Goal: Task Accomplishment & Management: Use online tool/utility

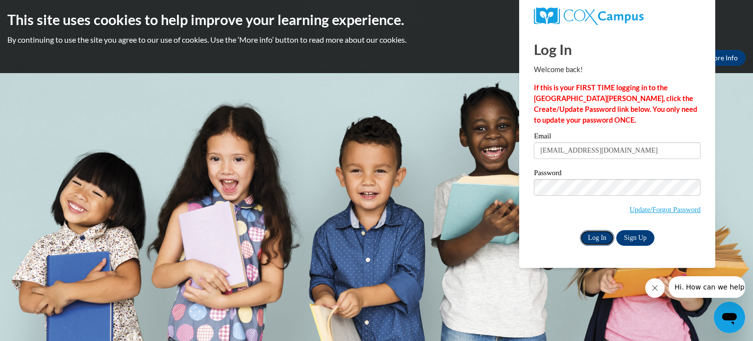
click at [591, 235] on input "Log In" at bounding box center [597, 238] width 34 height 16
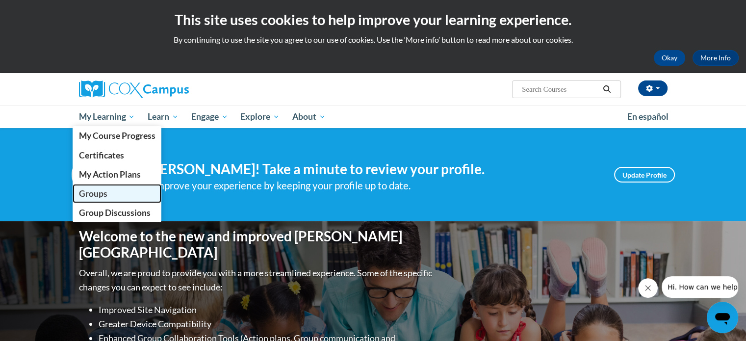
click at [91, 190] on span "Groups" at bounding box center [92, 193] width 28 height 10
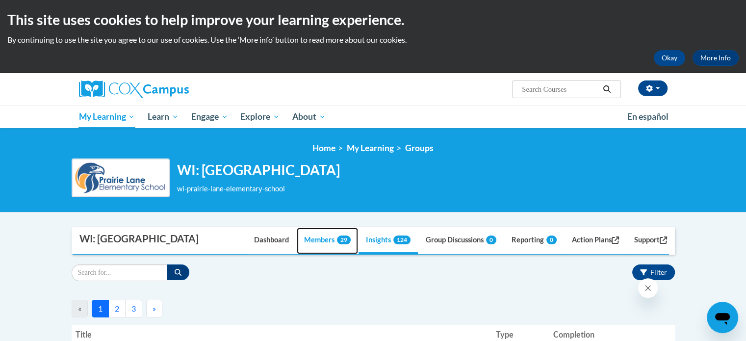
click at [312, 254] on link "Members 29" at bounding box center [327, 241] width 61 height 26
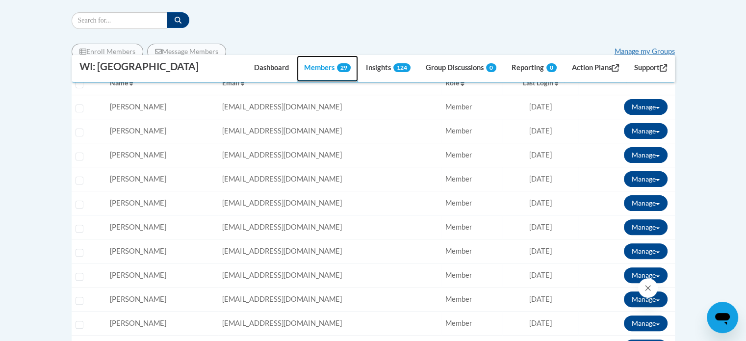
scroll to position [259, 0]
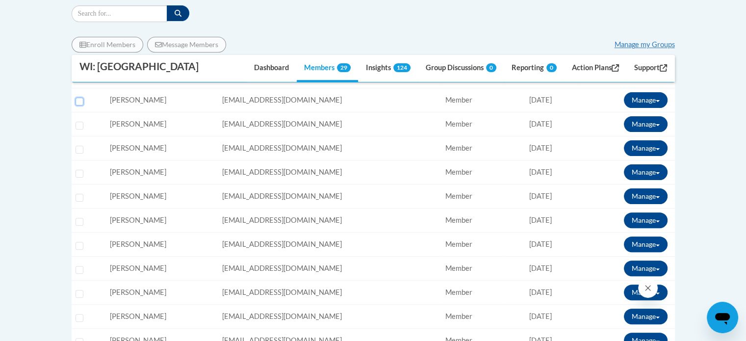
click at [78, 105] on input "Select learner" at bounding box center [80, 102] width 8 height 8
checkbox input "true"
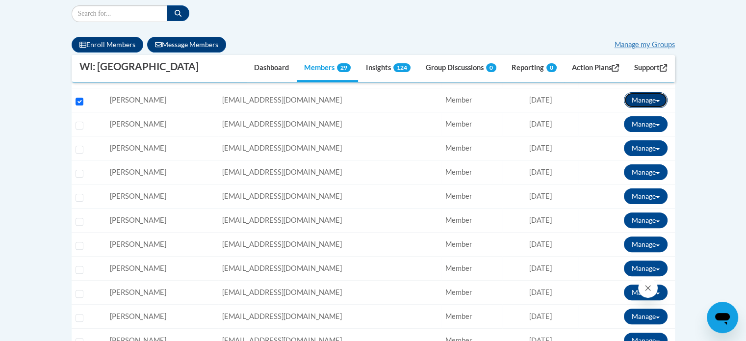
click at [659, 108] on button "Manage" at bounding box center [646, 100] width 44 height 16
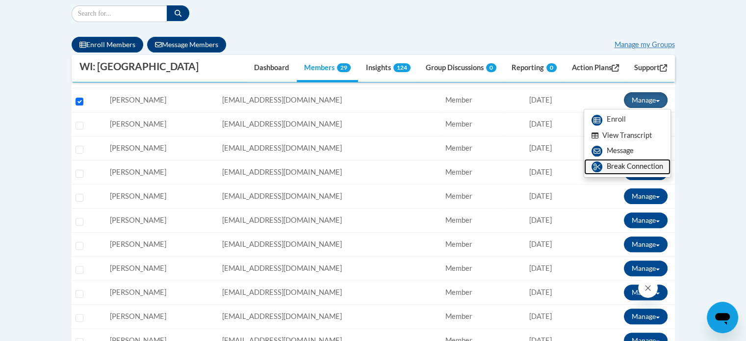
click at [633, 175] on link "Break Connection" at bounding box center [627, 167] width 86 height 16
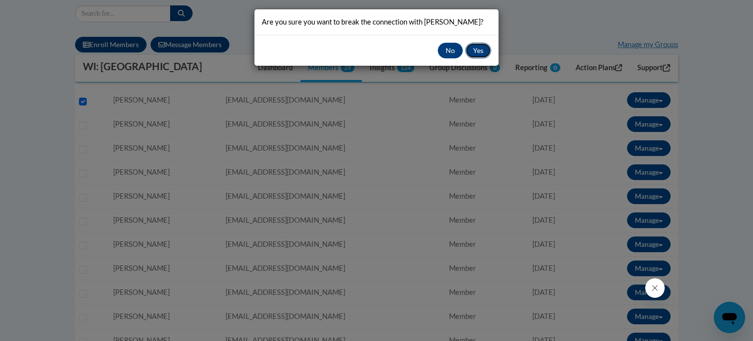
click at [474, 58] on button "Yes" at bounding box center [478, 51] width 26 height 16
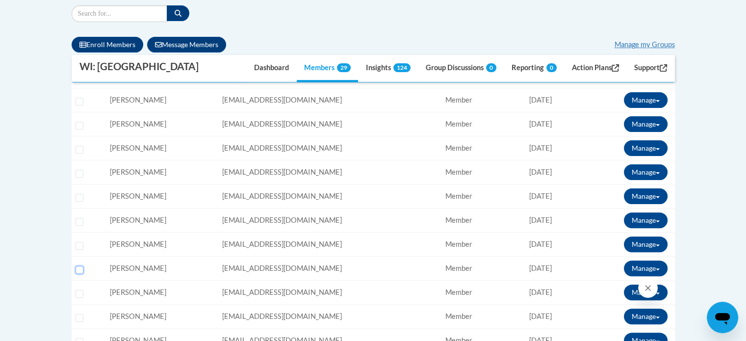
click at [78, 274] on input "Select learner" at bounding box center [80, 270] width 8 height 8
checkbox input "true"
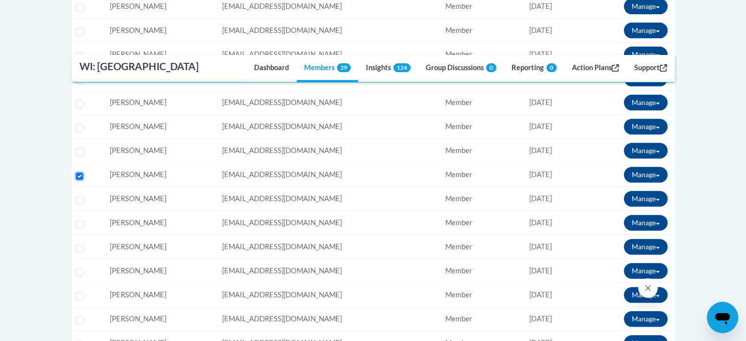
scroll to position [354, 0]
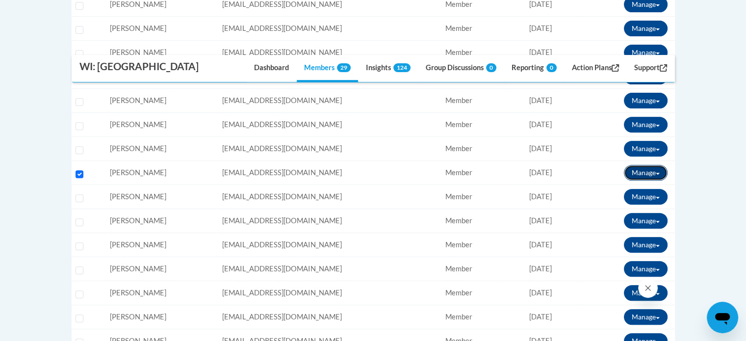
click at [641, 180] on button "Manage" at bounding box center [646, 173] width 44 height 16
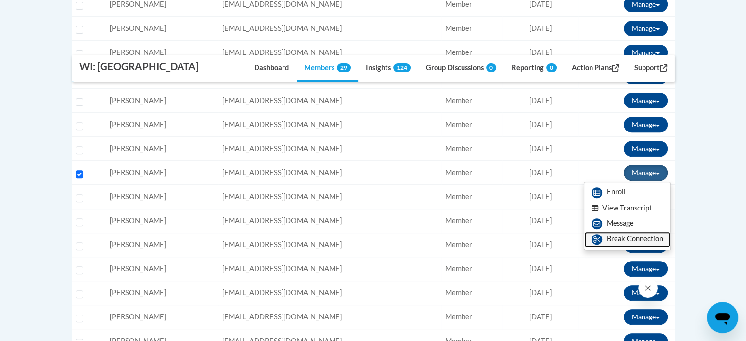
click at [634, 247] on link "Break Connection" at bounding box center [627, 239] width 86 height 16
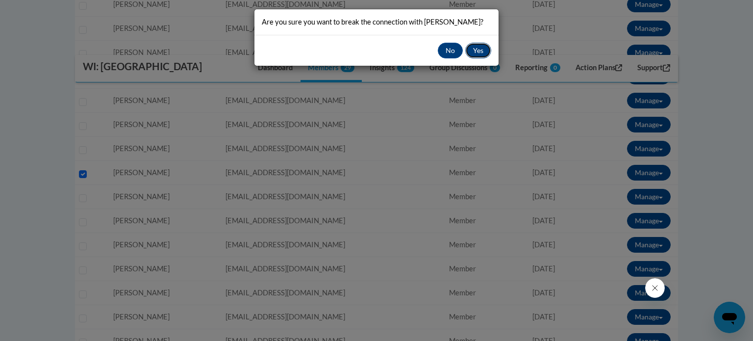
click at [475, 51] on button "Yes" at bounding box center [478, 51] width 26 height 16
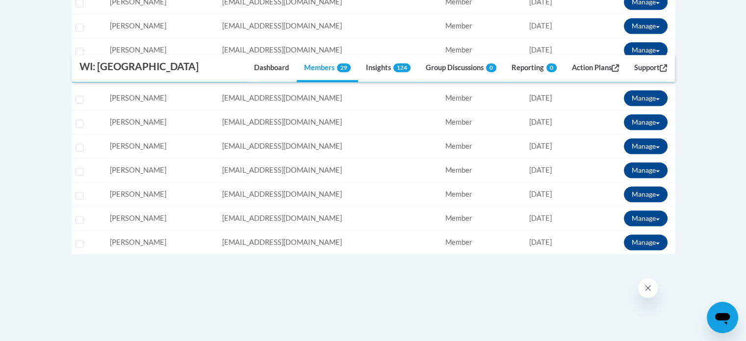
scroll to position [745, 0]
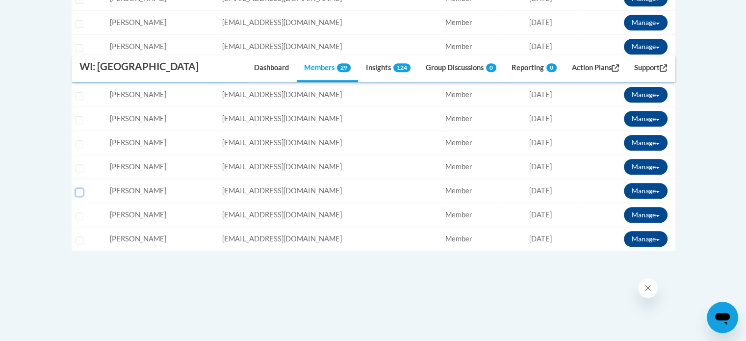
click at [81, 196] on input "Select learner" at bounding box center [80, 192] width 8 height 8
checkbox input "true"
click at [633, 199] on button "Manage" at bounding box center [646, 191] width 44 height 16
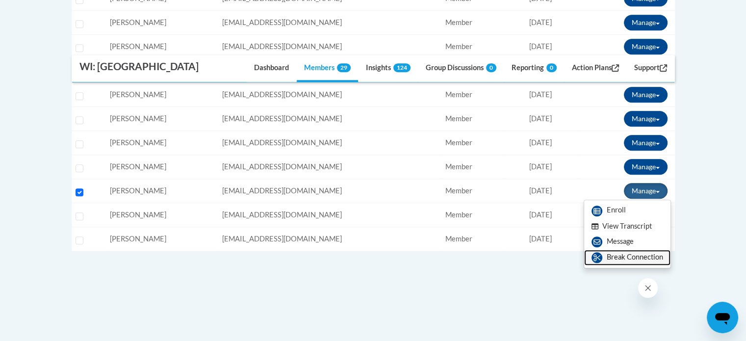
click at [612, 265] on link "Break Connection" at bounding box center [627, 258] width 86 height 16
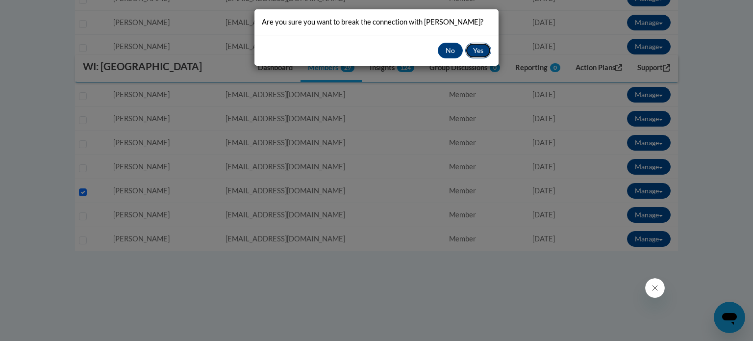
click at [481, 51] on button "Yes" at bounding box center [478, 51] width 26 height 16
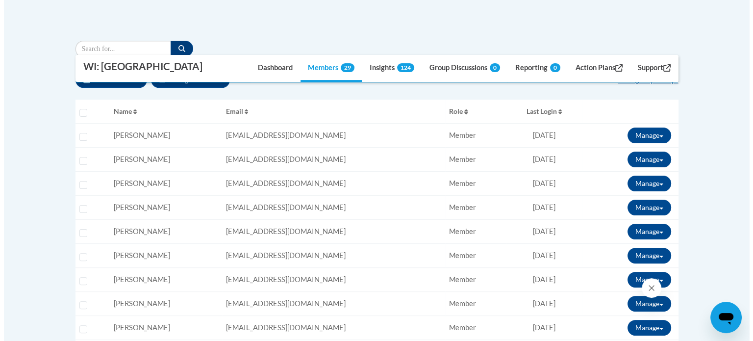
scroll to position [228, 0]
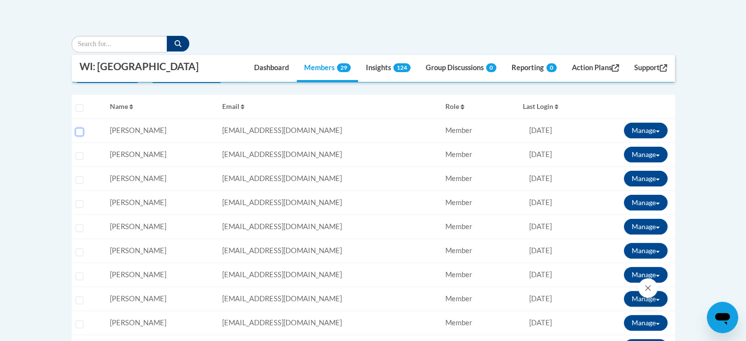
click at [80, 136] on input "Select learner" at bounding box center [80, 132] width 8 height 8
click at [644, 138] on button "Manage" at bounding box center [646, 131] width 44 height 16
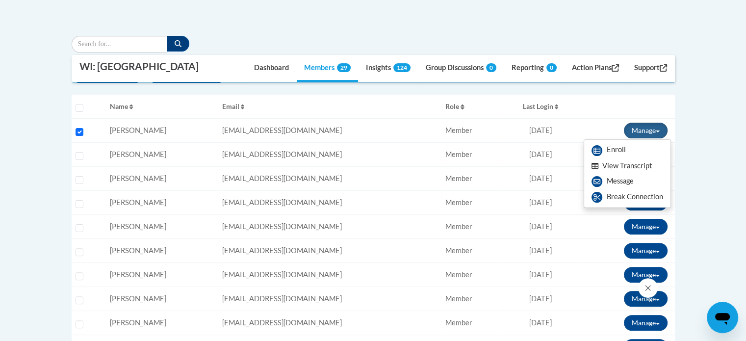
click at [626, 174] on button "View Transcript" at bounding box center [622, 165] width 76 height 15
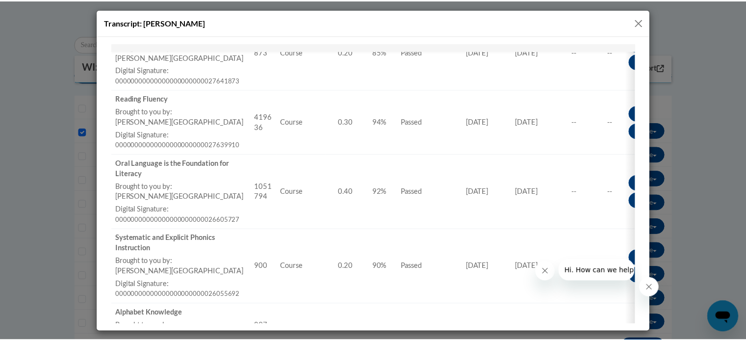
scroll to position [0, 0]
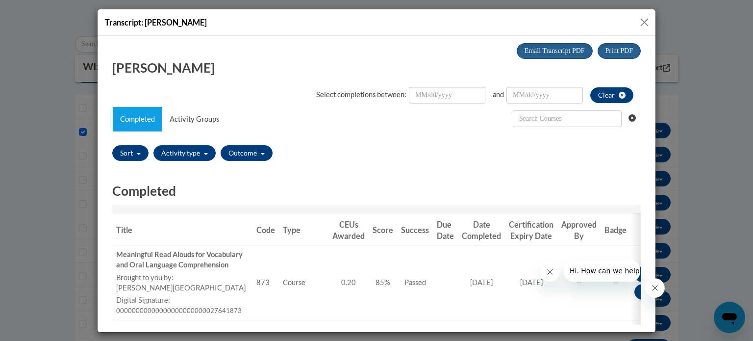
click at [644, 17] on button "Close" at bounding box center [644, 22] width 12 height 12
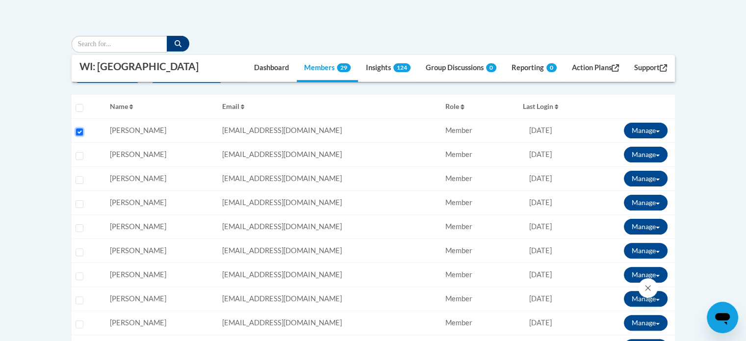
click at [80, 136] on input "Select learner" at bounding box center [80, 132] width 8 height 8
checkbox input "false"
click at [379, 82] on link "Insights 124" at bounding box center [387, 68] width 59 height 26
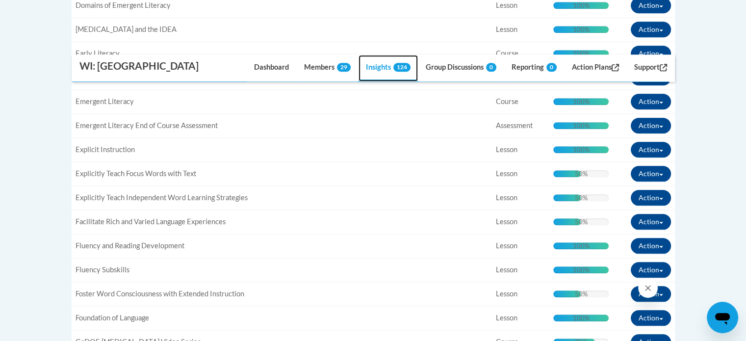
scroll to position [1004, 0]
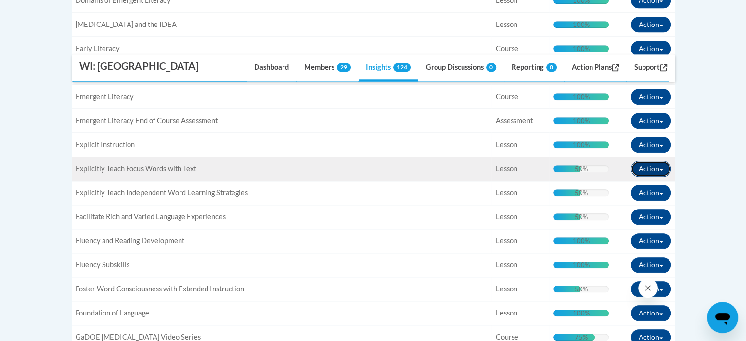
click at [653, 177] on button "Action" at bounding box center [651, 169] width 40 height 16
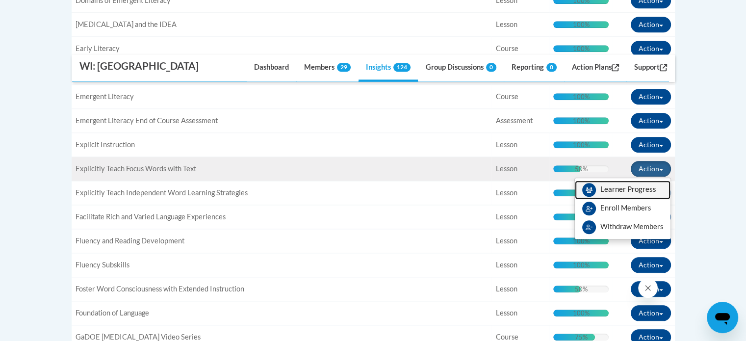
click at [628, 192] on span "View Members" at bounding box center [628, 192] width 56 height 0
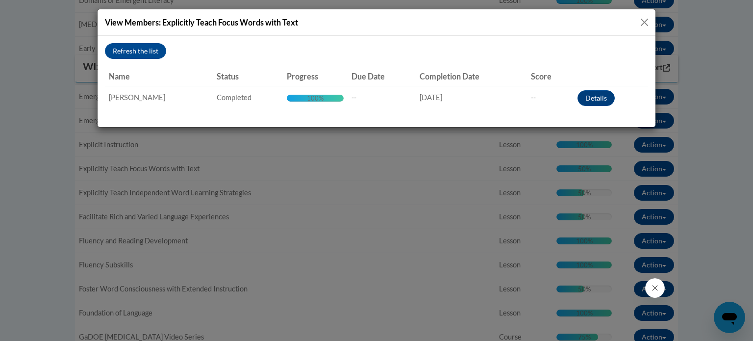
click at [643, 22] on button "Close" at bounding box center [644, 22] width 12 height 12
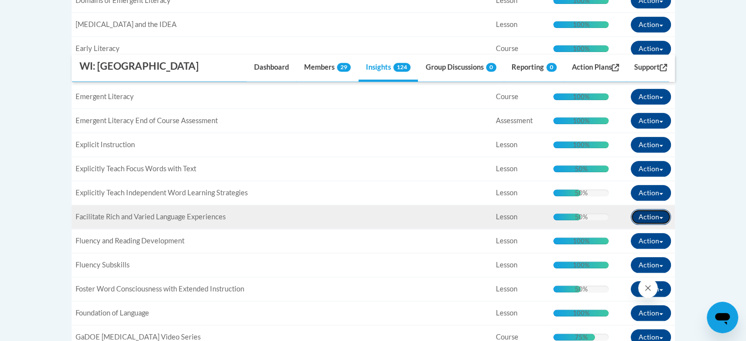
click at [641, 225] on button "Action" at bounding box center [651, 217] width 40 height 16
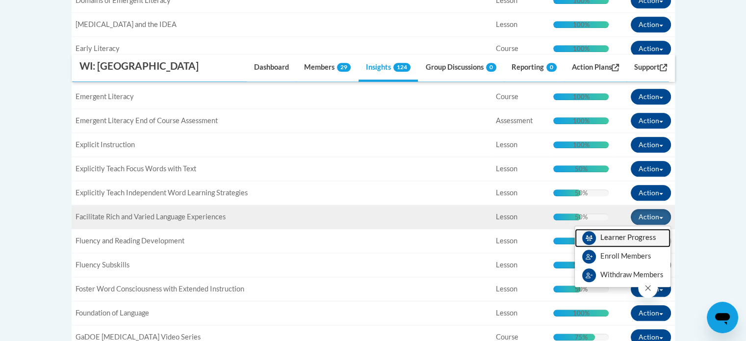
click at [635, 240] on span "View Members" at bounding box center [628, 240] width 56 height 0
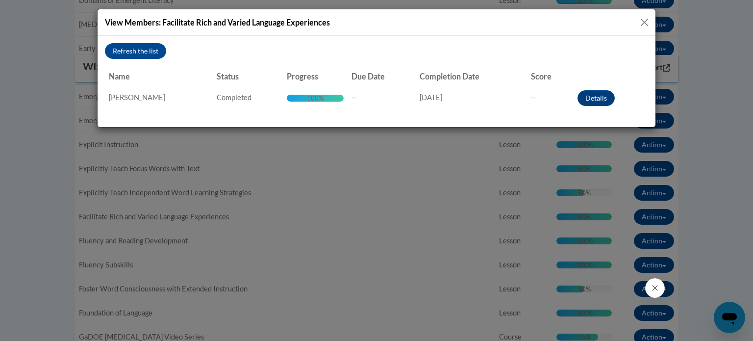
click at [644, 23] on button "Close" at bounding box center [644, 22] width 12 height 12
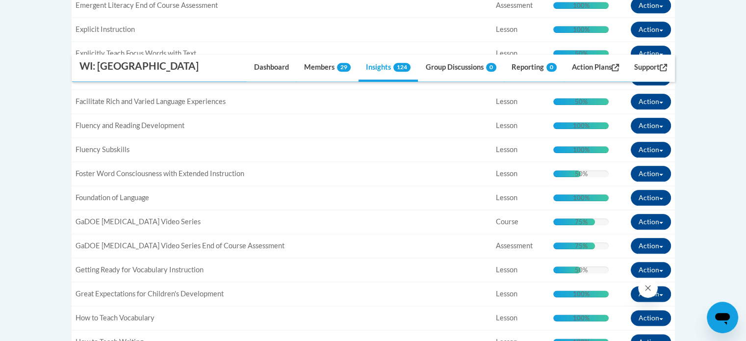
scroll to position [1137, 0]
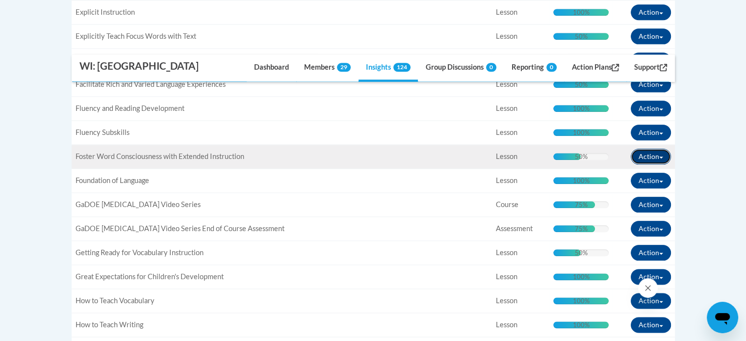
click at [643, 164] on button "Action" at bounding box center [651, 157] width 40 height 16
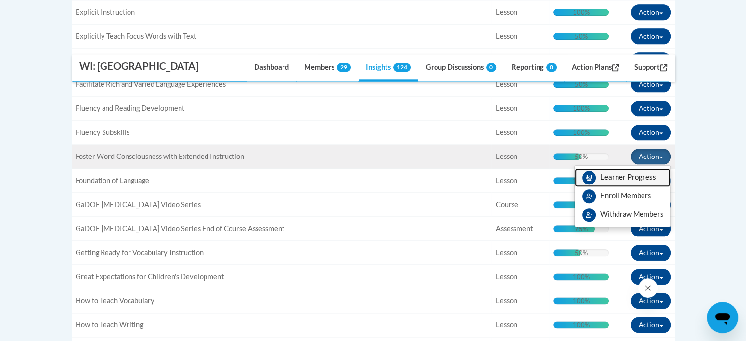
click at [624, 187] on link "View Members" at bounding box center [623, 177] width 96 height 19
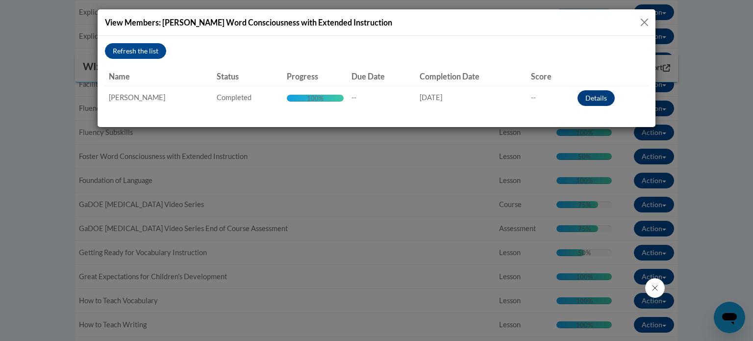
click at [641, 24] on button "Close" at bounding box center [644, 22] width 12 height 12
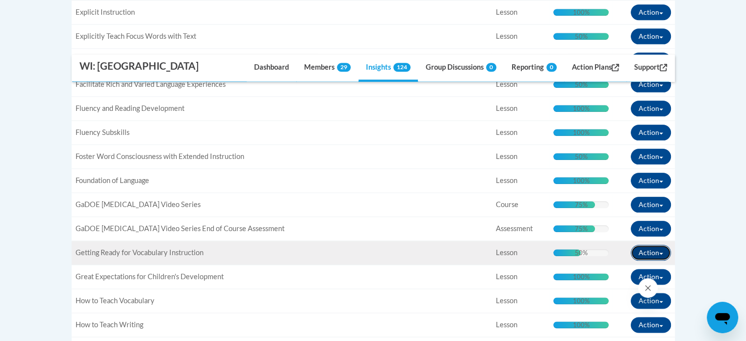
click at [641, 260] on button "Action" at bounding box center [651, 253] width 40 height 16
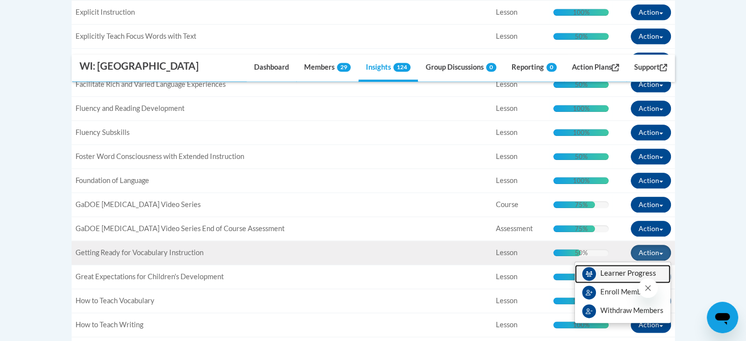
click at [619, 276] on span "View Members" at bounding box center [628, 276] width 56 height 0
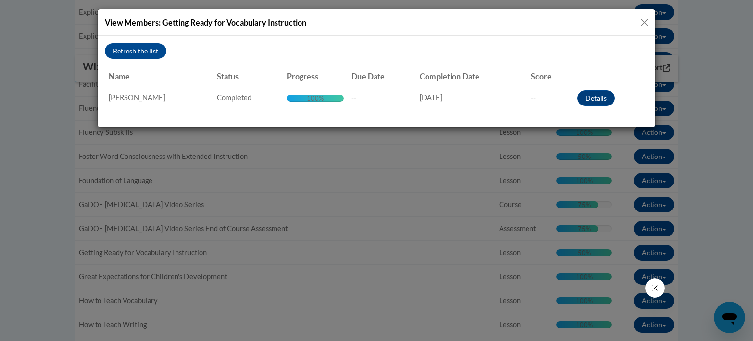
click at [647, 17] on button "Close" at bounding box center [644, 22] width 12 height 12
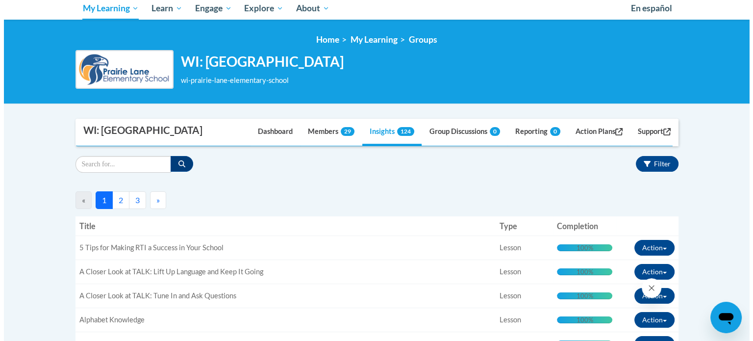
scroll to position [118, 0]
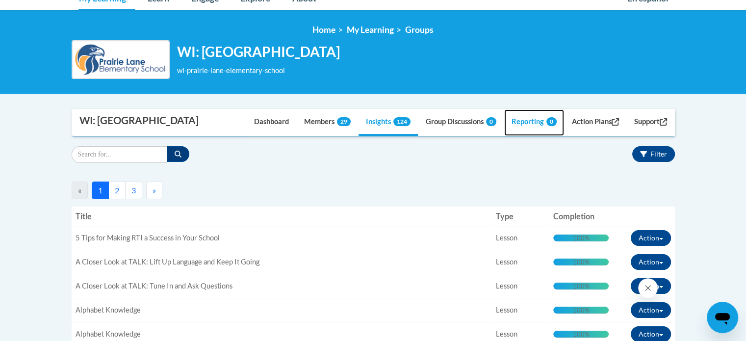
click at [521, 136] on link "Reporting 0" at bounding box center [534, 122] width 60 height 26
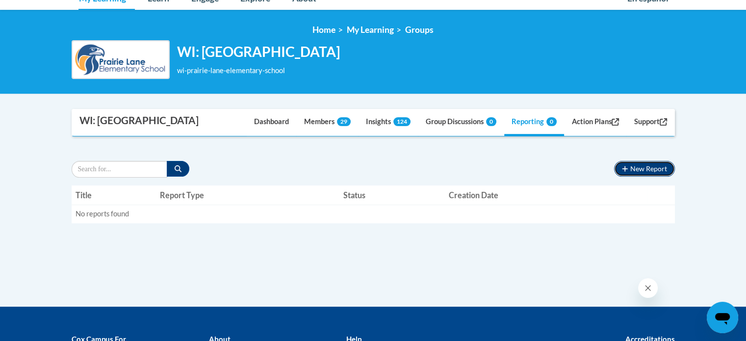
click at [639, 177] on button "New Report" at bounding box center [644, 169] width 60 height 16
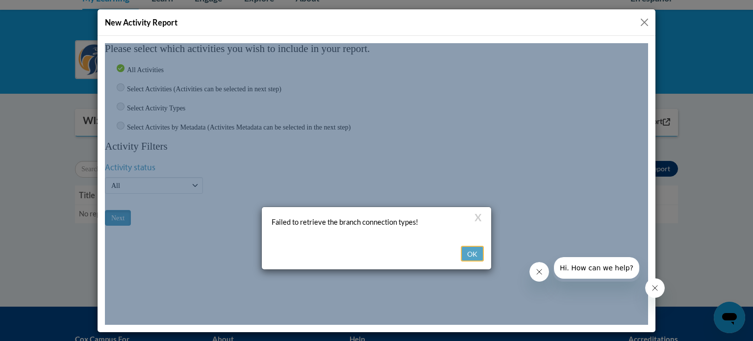
scroll to position [0, 0]
click at [473, 245] on button "OK" at bounding box center [472, 253] width 23 height 16
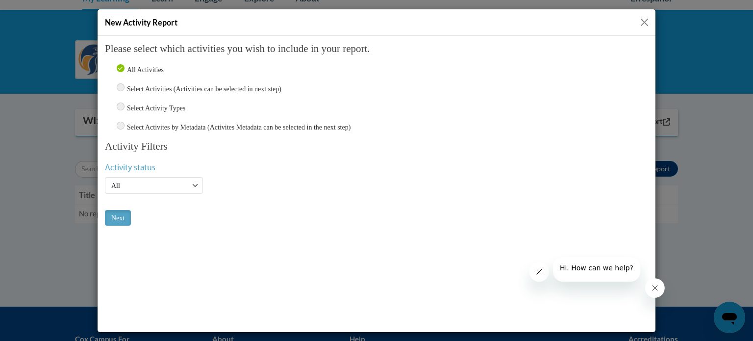
click at [120, 85] on input "Select Activities (Activities can be selected in next step)" at bounding box center [121, 87] width 8 height 8
radio input "true"
click at [192, 181] on select "Active Inactive All" at bounding box center [154, 185] width 98 height 17
select select "Active"
click at [105, 177] on select "Active Inactive All" at bounding box center [154, 185] width 98 height 17
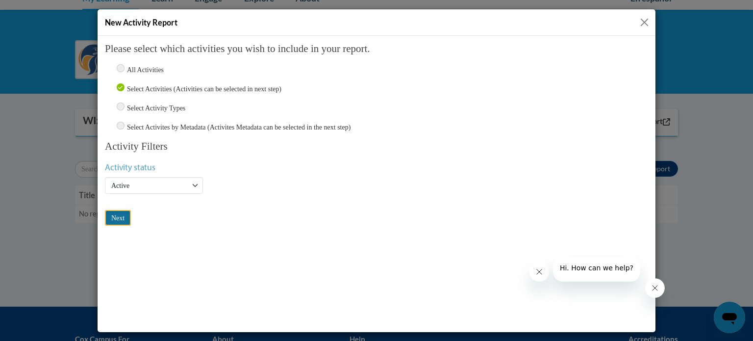
click at [123, 215] on input "Next" at bounding box center [118, 217] width 26 height 16
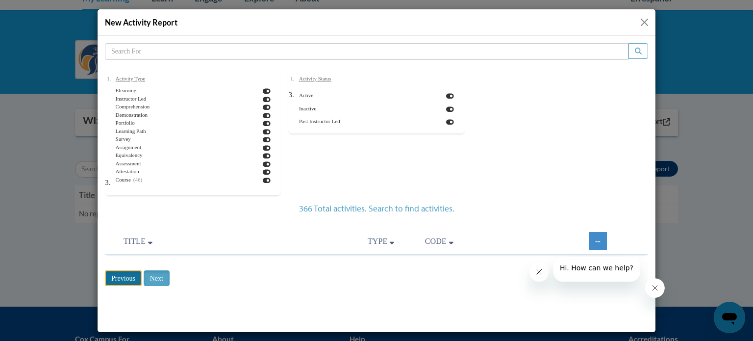
click at [130, 282] on input "Previous" at bounding box center [123, 278] width 37 height 16
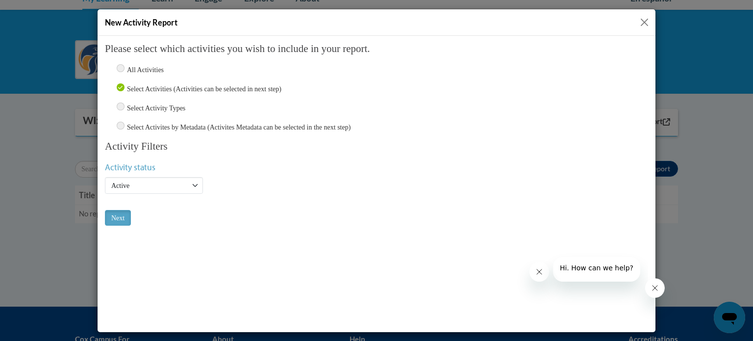
click at [122, 65] on input "All Activities" at bounding box center [121, 68] width 8 height 8
radio input "true"
click at [112, 217] on input "Next" at bounding box center [118, 217] width 26 height 16
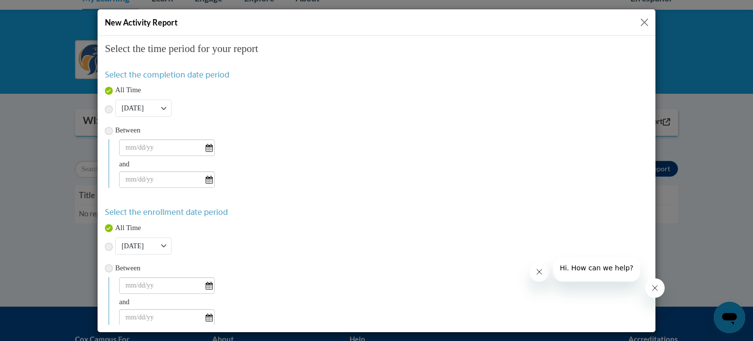
click at [643, 21] on button "Close" at bounding box center [644, 22] width 12 height 12
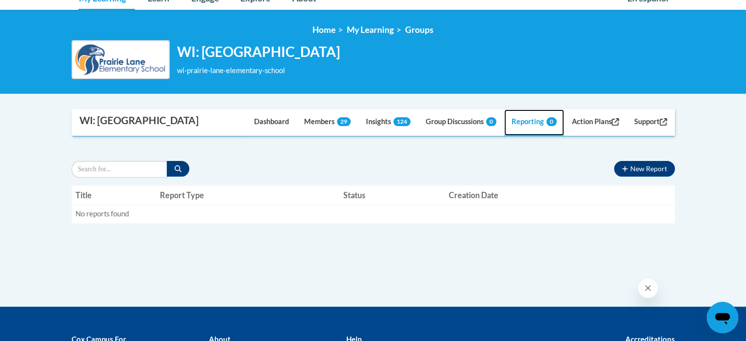
click at [516, 136] on link "Reporting 0" at bounding box center [534, 122] width 60 height 26
click at [635, 177] on button "New Report" at bounding box center [644, 169] width 60 height 16
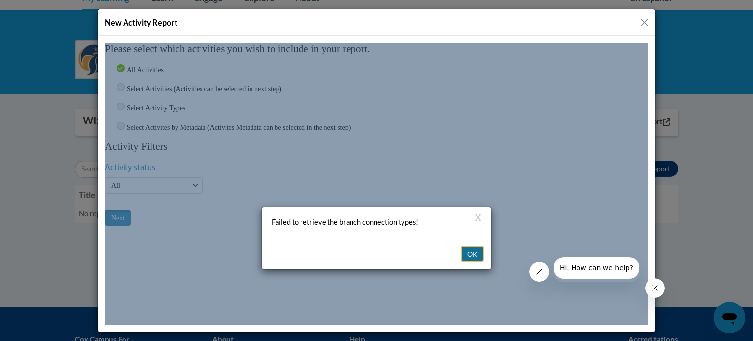
click at [469, 245] on button "OK" at bounding box center [472, 253] width 23 height 16
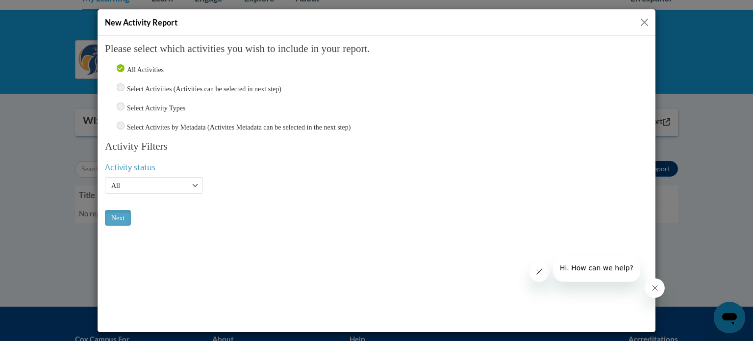
click at [121, 107] on input "Select Activity Types" at bounding box center [121, 106] width 8 height 8
radio input "true"
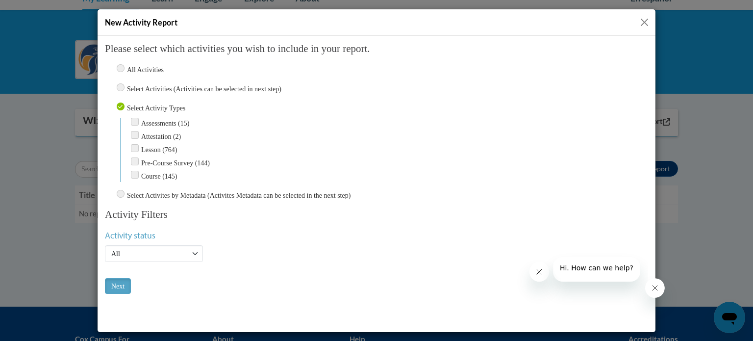
click at [137, 119] on input "Assessments (15)" at bounding box center [135, 121] width 8 height 8
checkbox input "true"
click at [122, 281] on input "Next" at bounding box center [118, 286] width 26 height 16
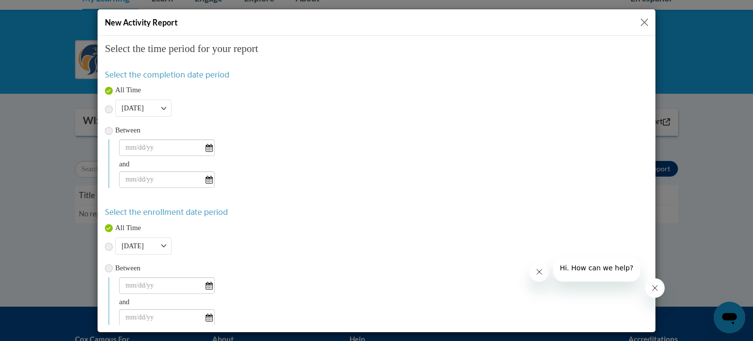
click at [641, 21] on button "Close" at bounding box center [644, 22] width 12 height 12
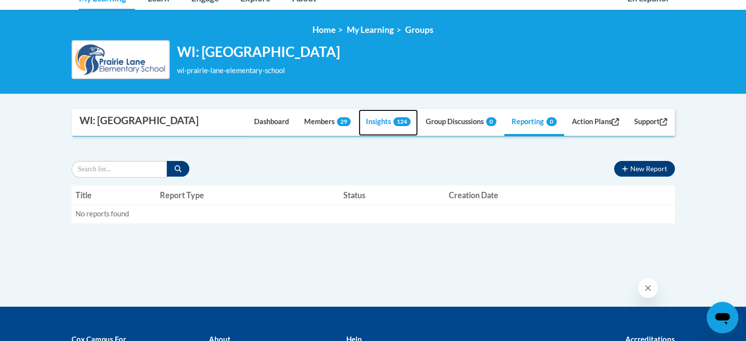
click at [372, 136] on link "Insights 124" at bounding box center [387, 122] width 59 height 26
